Goal: Transaction & Acquisition: Purchase product/service

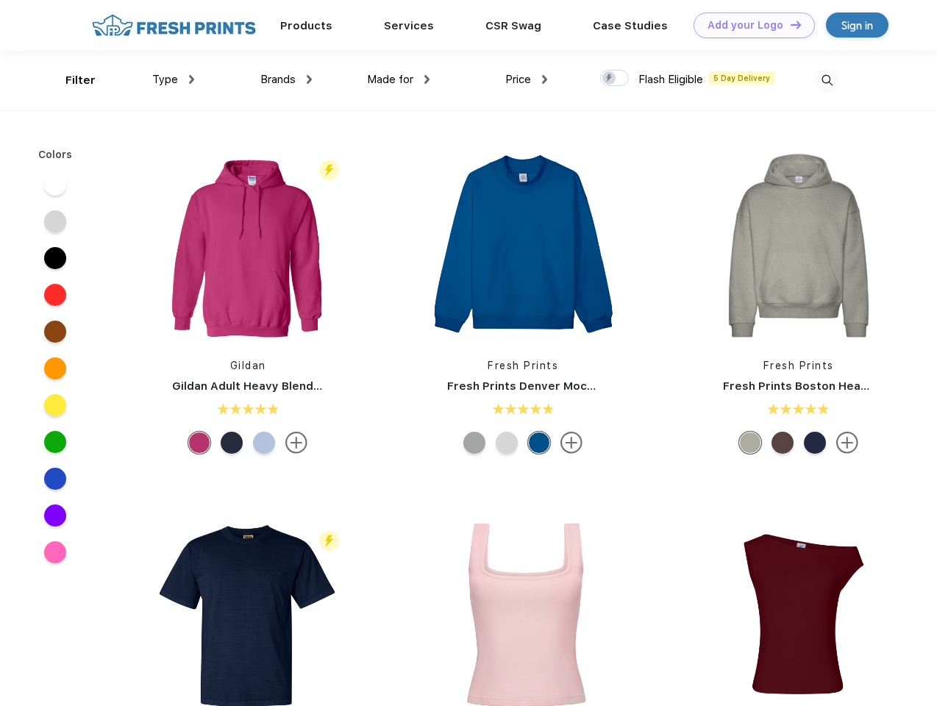
click at [749, 25] on link "Add your Logo Design Tool" at bounding box center [754, 26] width 121 height 26
click at [0, 0] on div "Design Tool" at bounding box center [0, 0] width 0 height 0
click at [789, 24] on link "Add your Logo Design Tool" at bounding box center [754, 26] width 121 height 26
click at [71, 80] on div "Filter" at bounding box center [80, 80] width 30 height 17
click at [174, 79] on span "Type" at bounding box center [165, 79] width 26 height 13
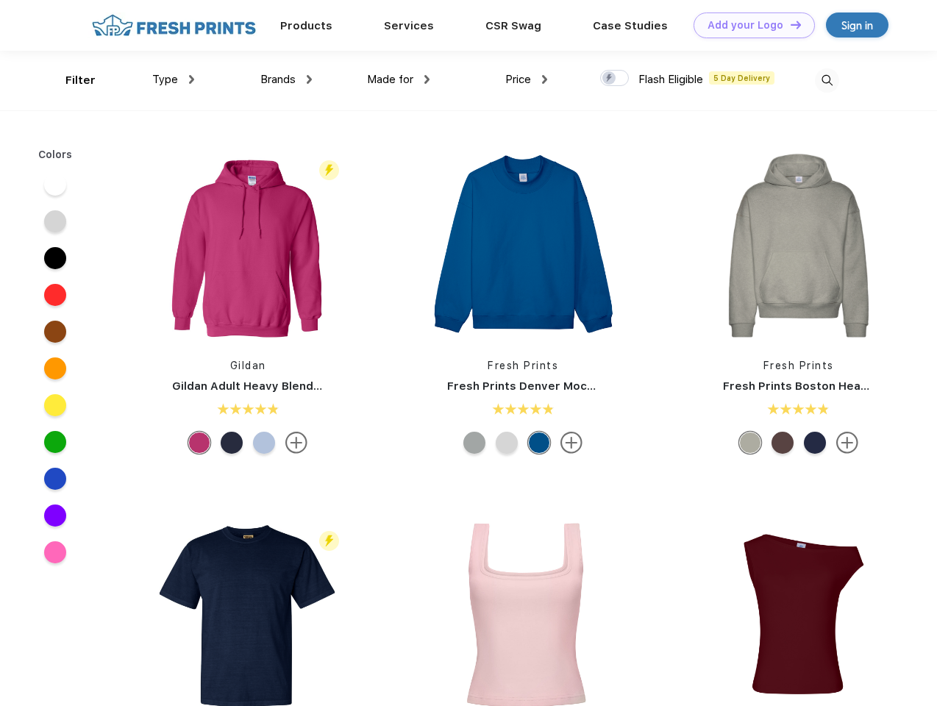
click at [286, 79] on span "Brands" at bounding box center [277, 79] width 35 height 13
click at [399, 79] on span "Made for" at bounding box center [390, 79] width 46 height 13
click at [527, 79] on span "Price" at bounding box center [518, 79] width 26 height 13
click at [615, 79] on div at bounding box center [614, 78] width 29 height 16
click at [610, 79] on input "checkbox" at bounding box center [605, 74] width 10 height 10
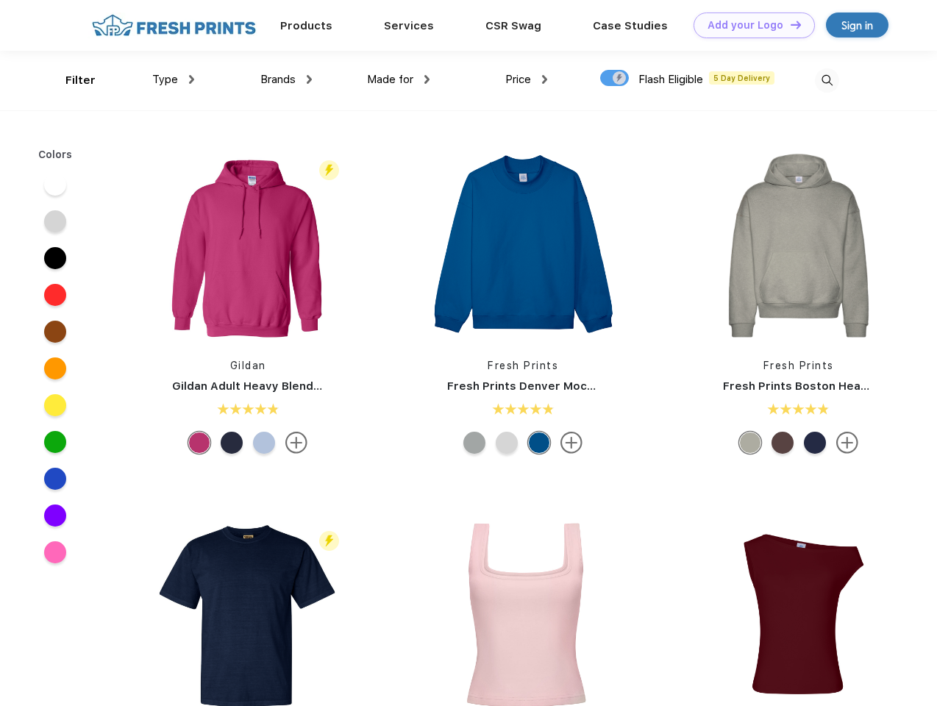
click at [827, 80] on img at bounding box center [827, 80] width 24 height 24
